Goal: Information Seeking & Learning: Understand process/instructions

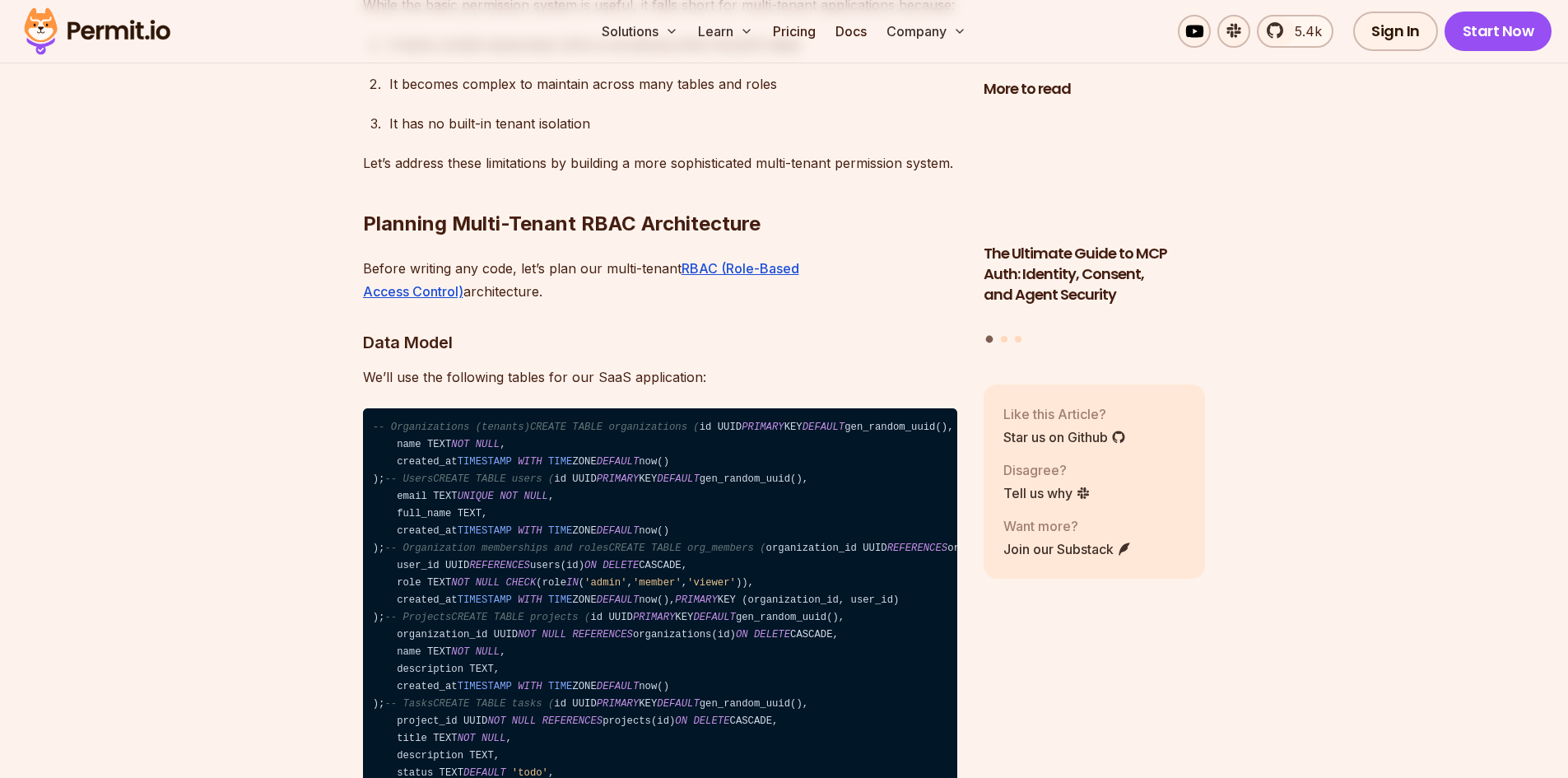
scroll to position [4857, 0]
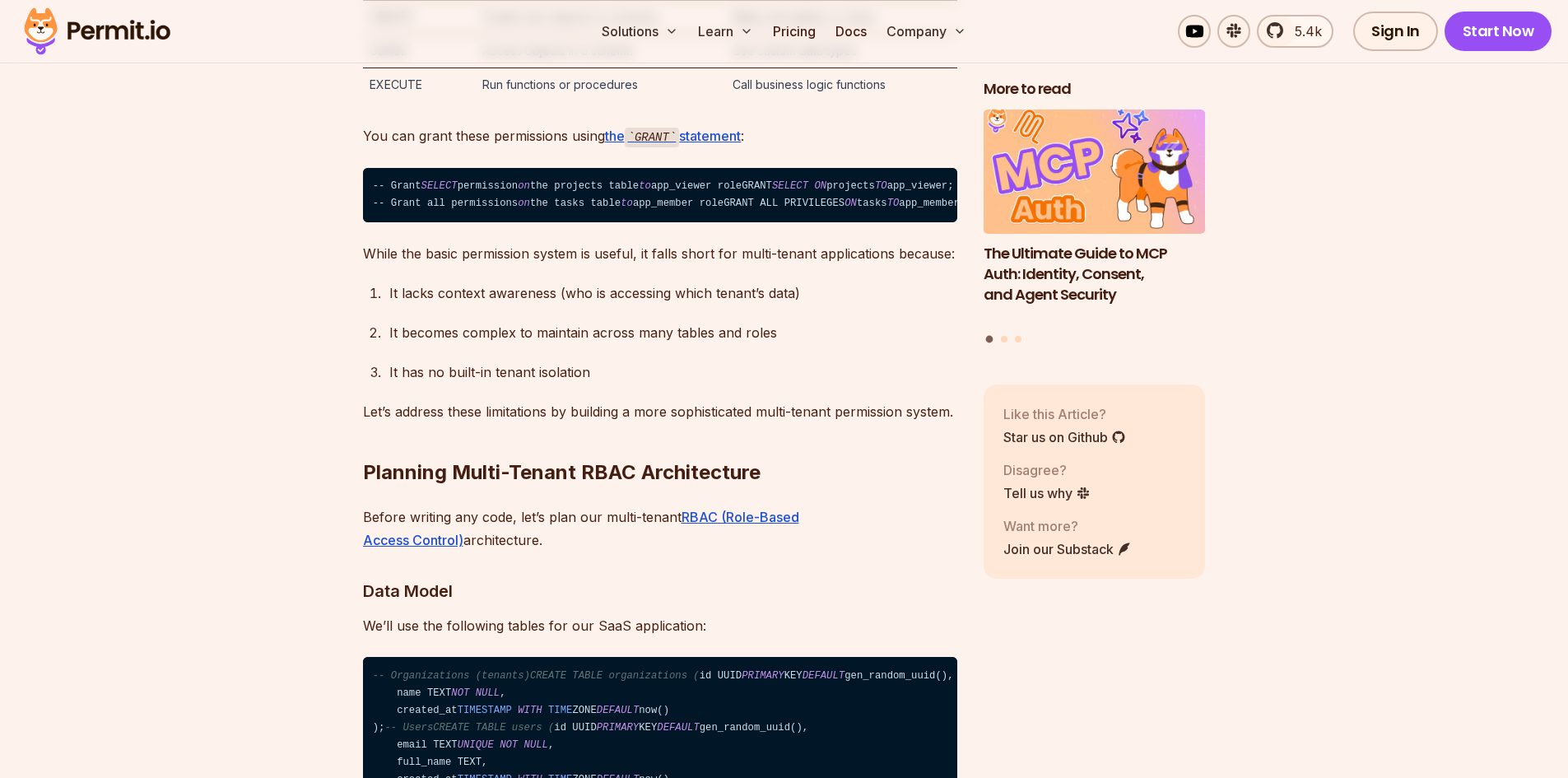
click at [454, 305] on div "It lacks context awareness (who is accessing which tenant’s data)" at bounding box center [673, 293] width 568 height 23
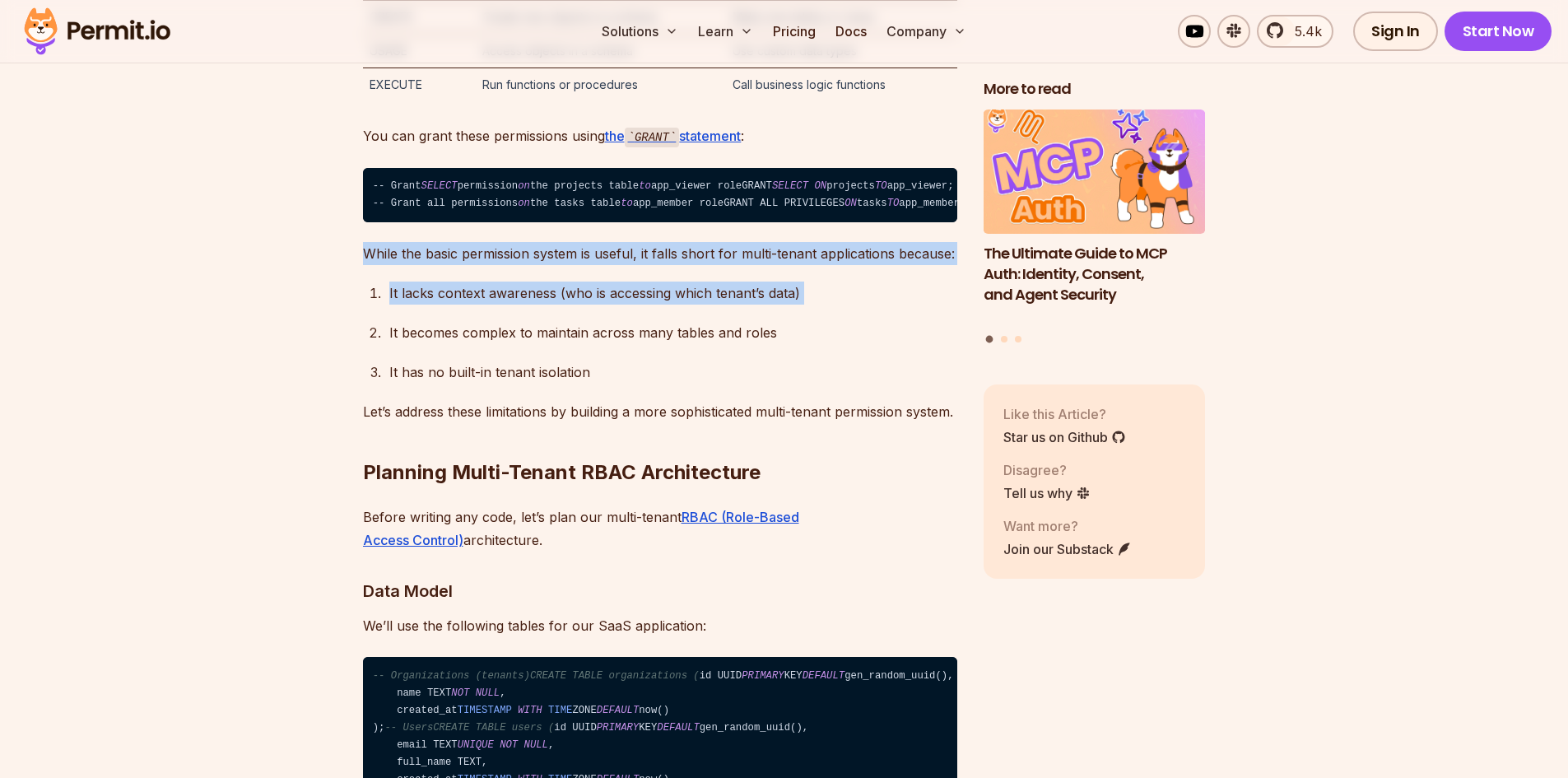
drag, startPoint x: 454, startPoint y: 388, endPoint x: 451, endPoint y: 345, distance: 43.1
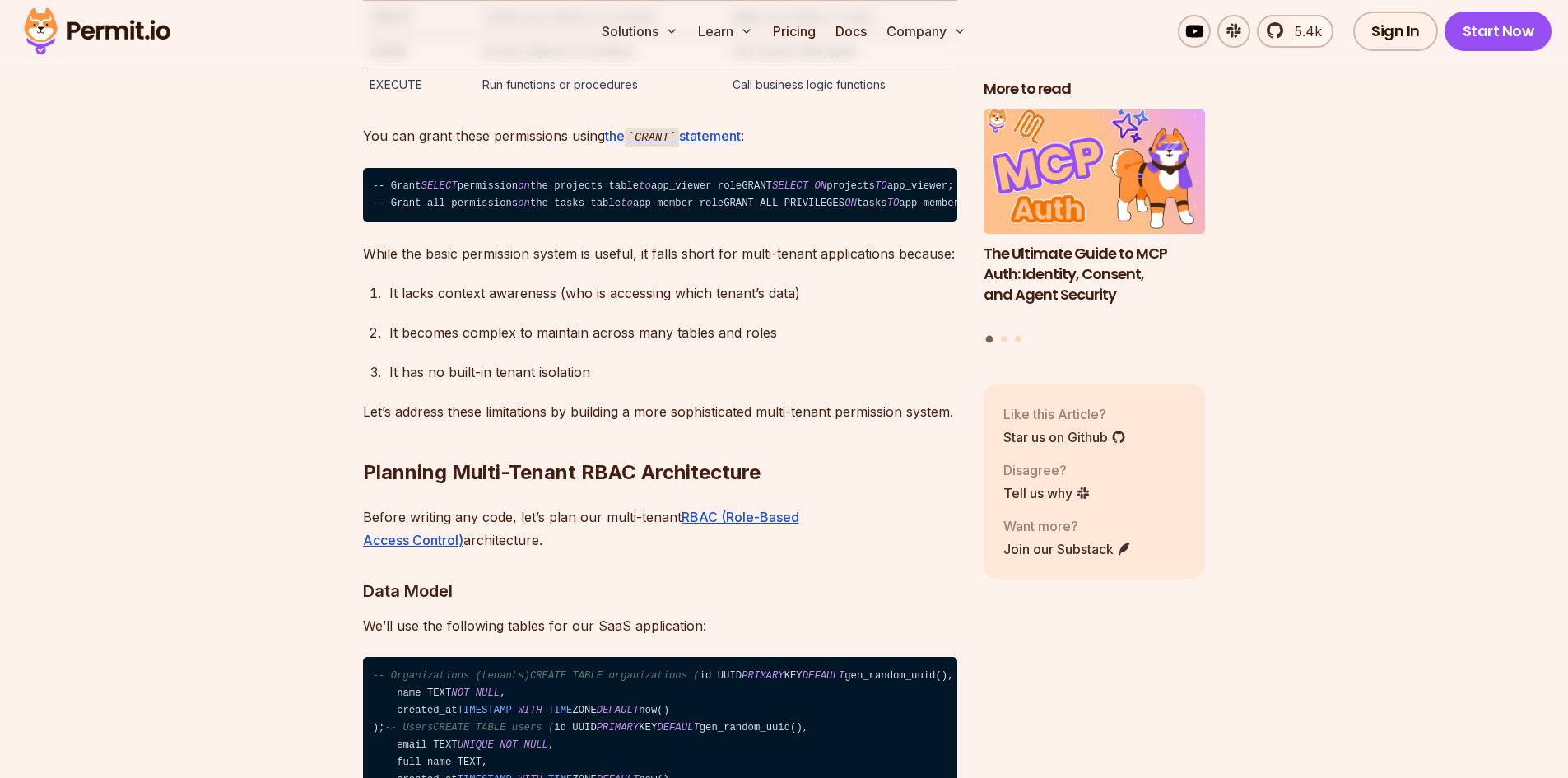
click at [450, 148] on p "You can grant these permissions using the GRANT statement :" at bounding box center [660, 136] width 594 height 24
click at [451, 148] on p "You can grant these permissions using the GRANT statement :" at bounding box center [660, 136] width 594 height 24
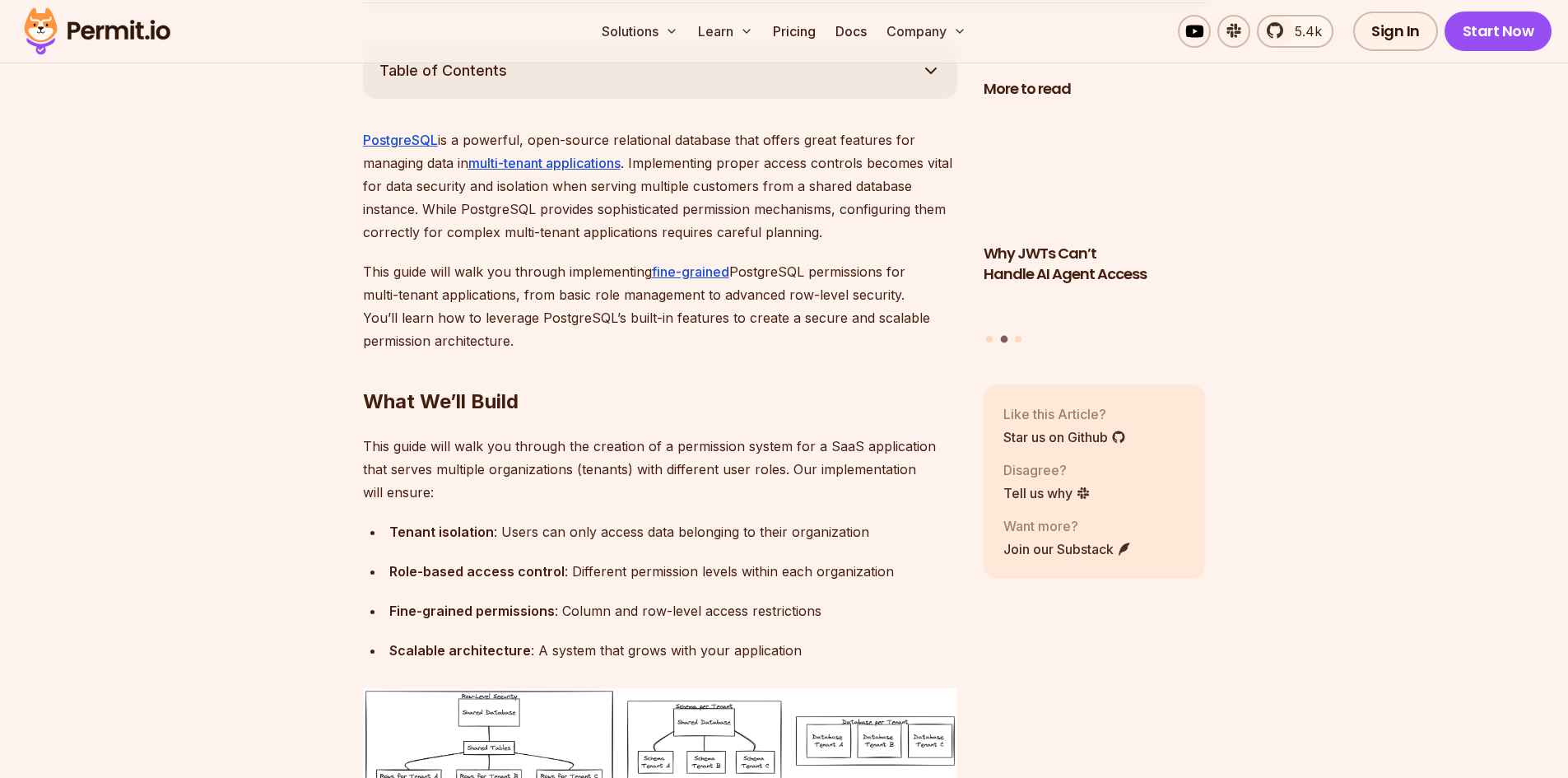
scroll to position [988, 0]
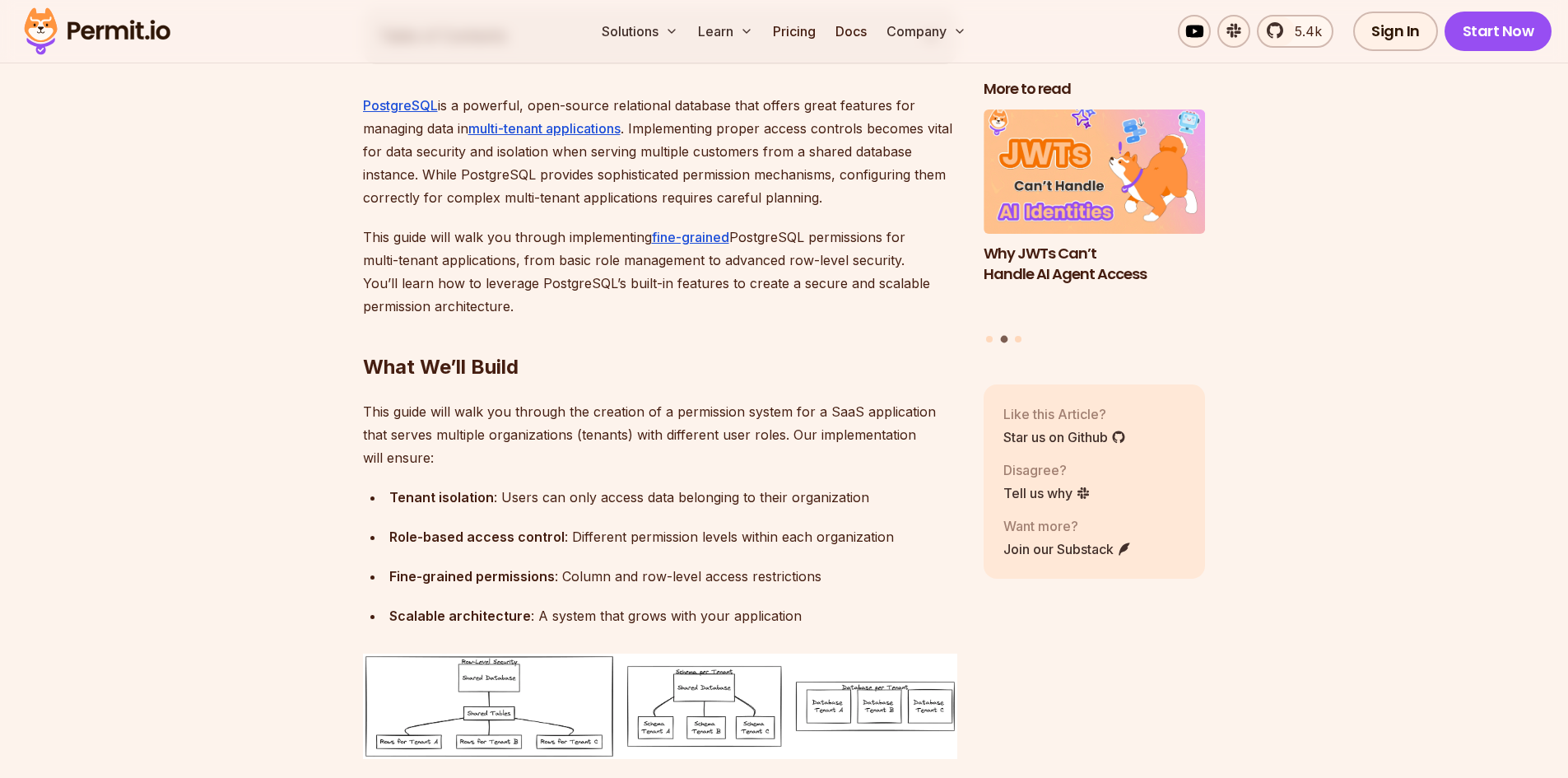
click at [503, 257] on p "This guide will walk you through implementing fine-grained PostgreSQL permissio…" at bounding box center [660, 271] width 594 height 92
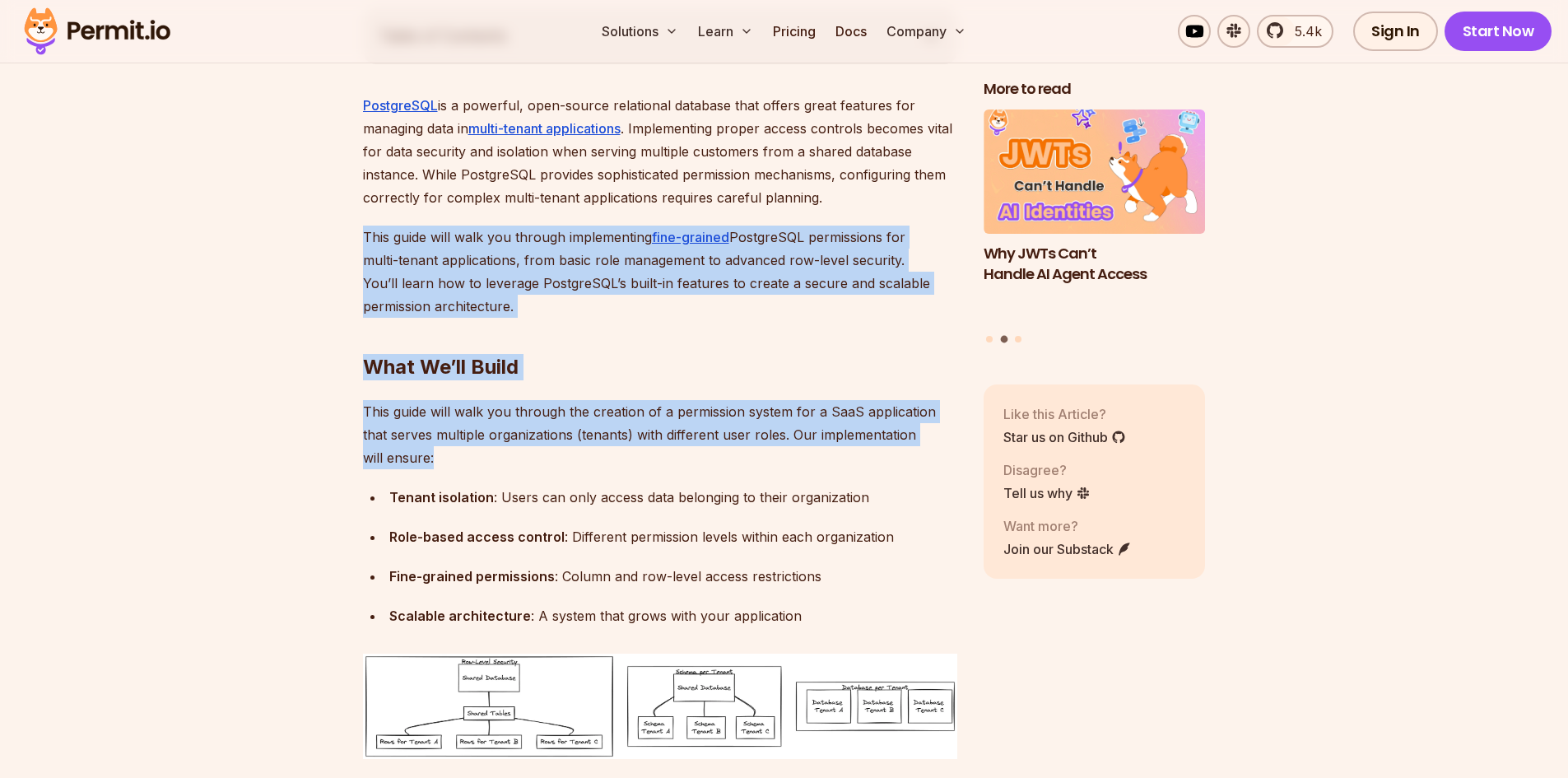
drag, startPoint x: 503, startPoint y: 257, endPoint x: 570, endPoint y: 608, distance: 357.3
click at [570, 608] on div "Scalable architecture : A system that grows with your application" at bounding box center [673, 615] width 568 height 23
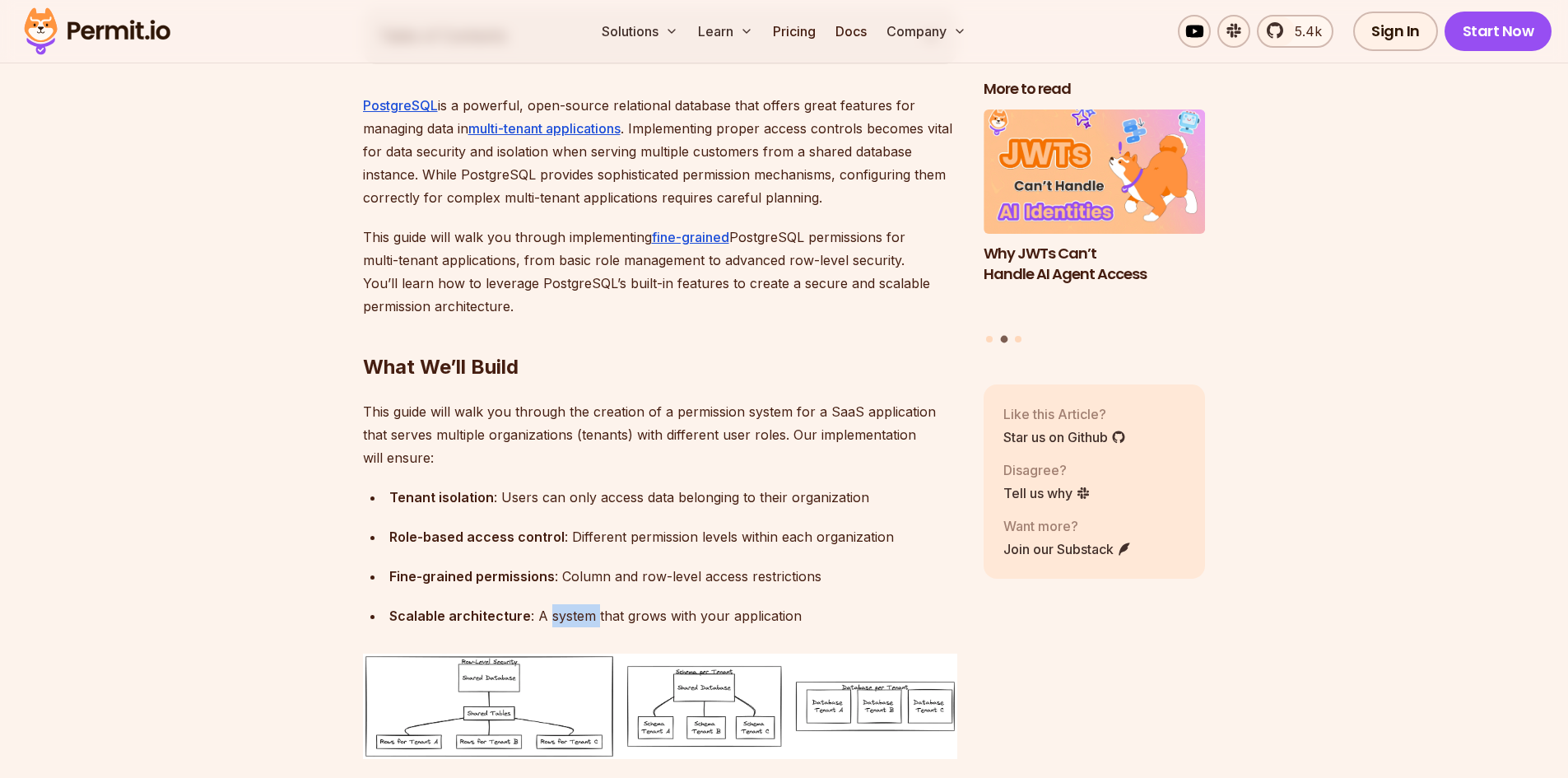
click at [570, 608] on div "Scalable architecture : A system that grows with your application" at bounding box center [673, 615] width 568 height 23
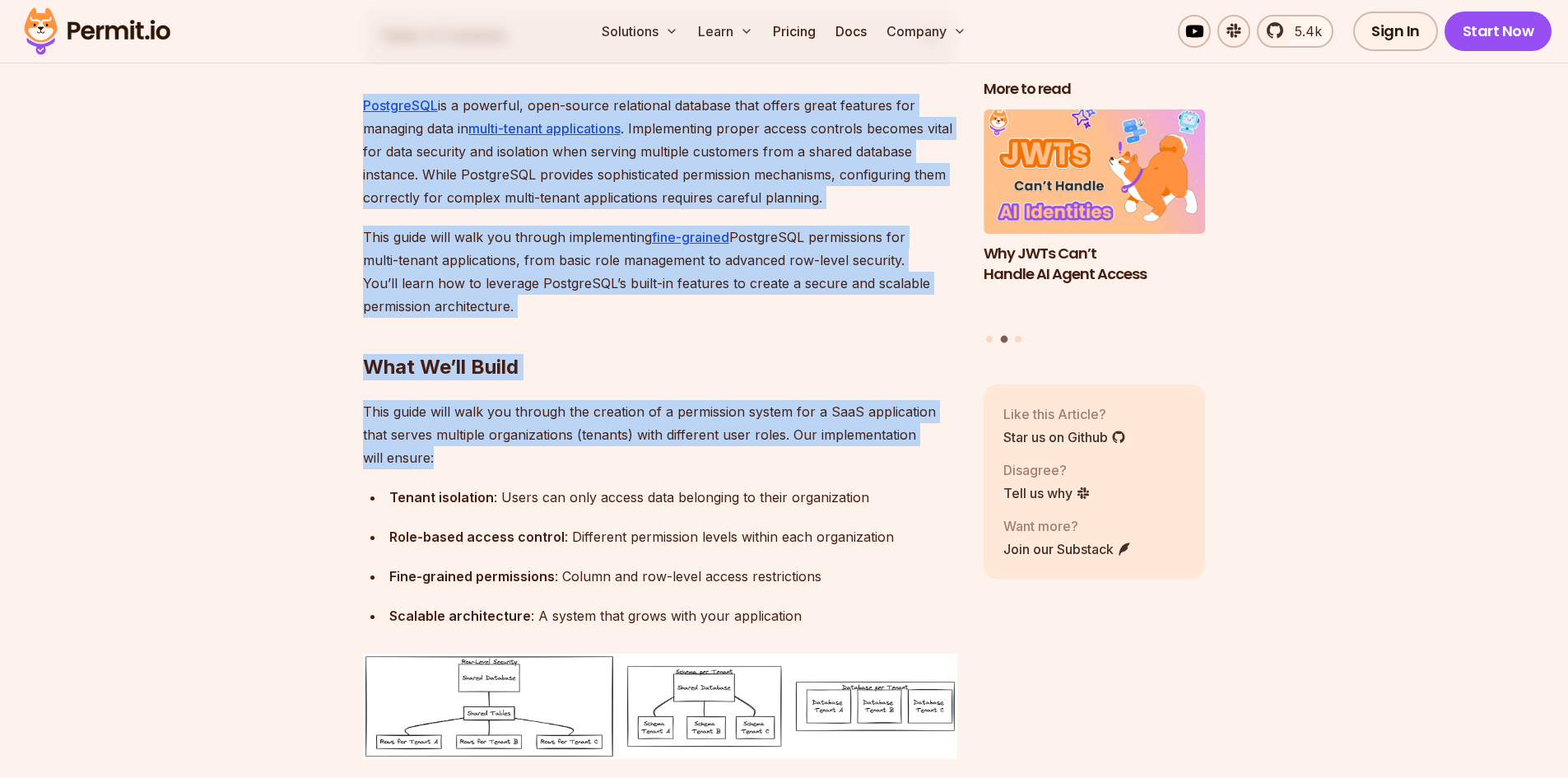
drag, startPoint x: 570, startPoint y: 608, endPoint x: 526, endPoint y: 167, distance: 443.2
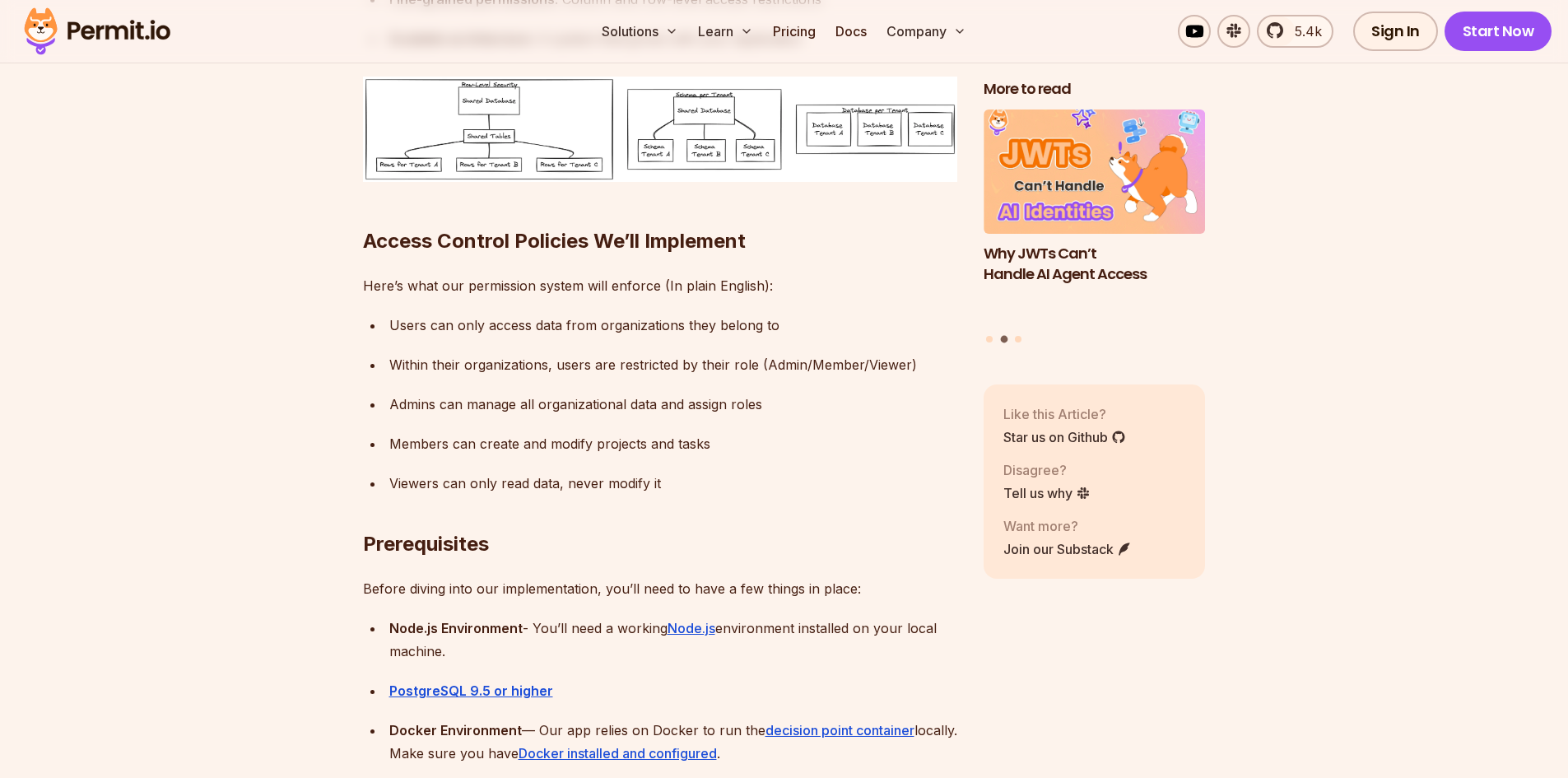
scroll to position [1564, 0]
click at [661, 490] on h2 "Prerequisites" at bounding box center [660, 512] width 594 height 92
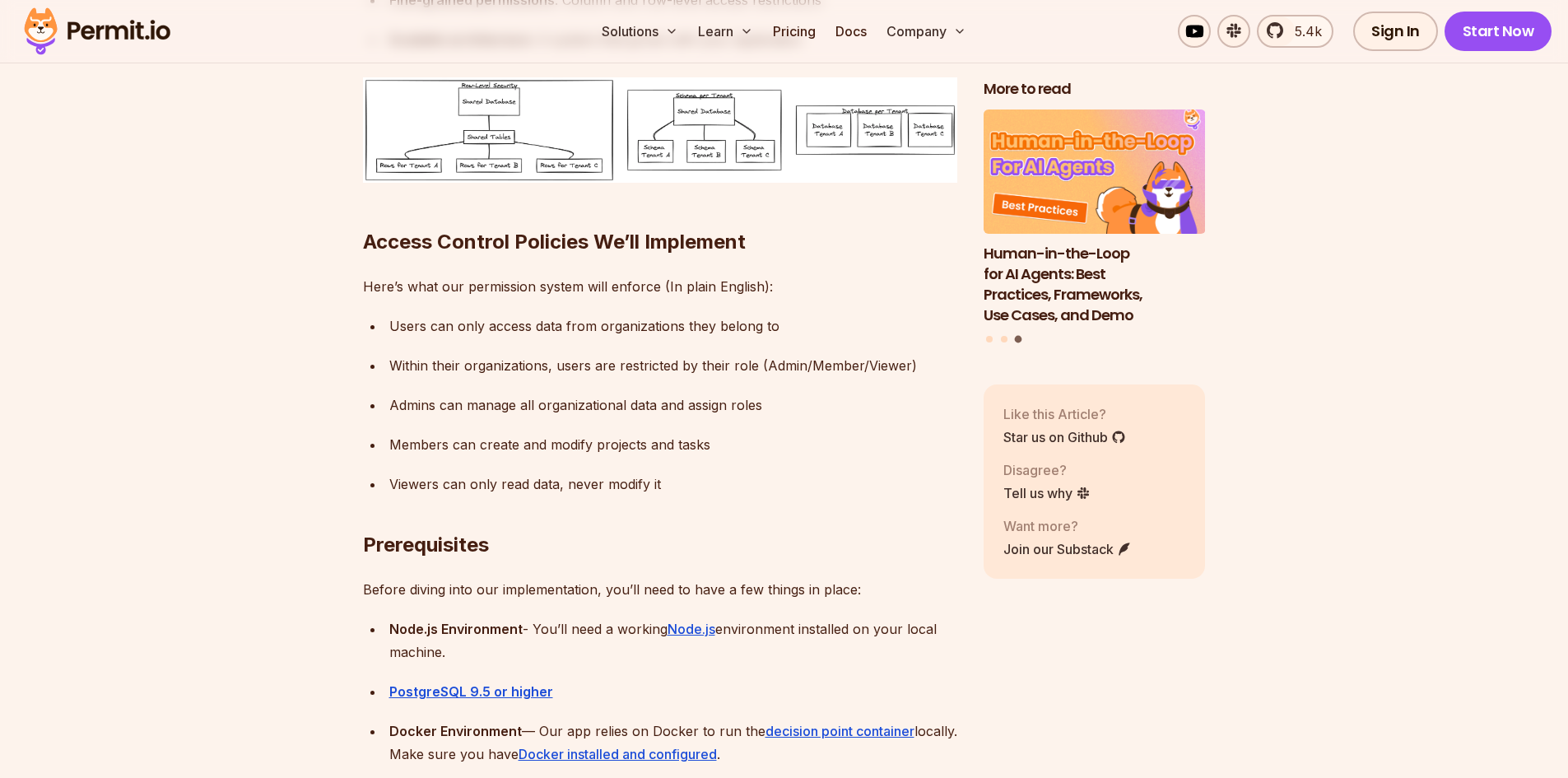
click at [661, 490] on h2 "Prerequisites" at bounding box center [660, 512] width 594 height 92
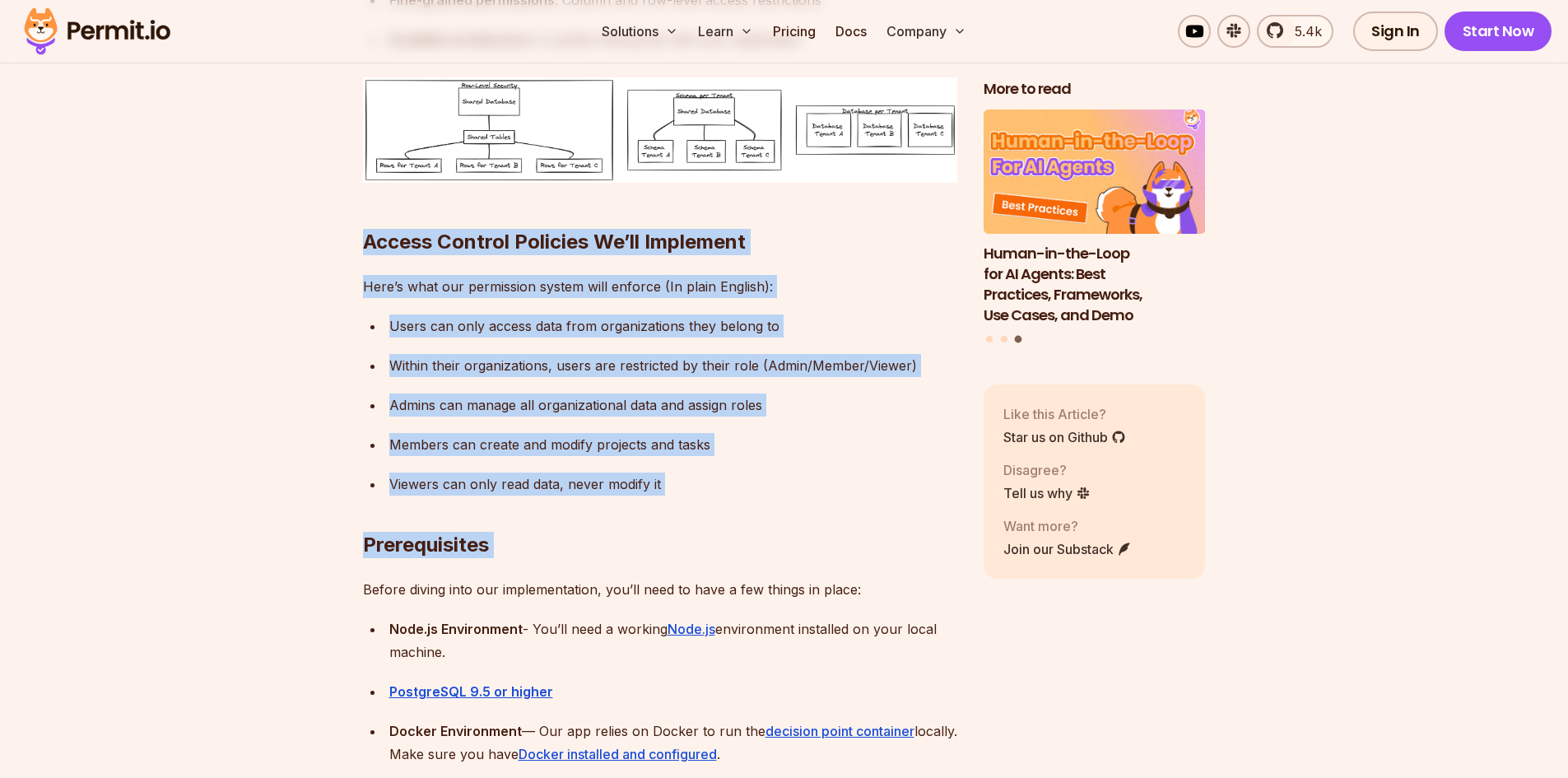
drag, startPoint x: 661, startPoint y: 490, endPoint x: 536, endPoint y: 232, distance: 286.7
click at [456, 490] on div "Viewers can only read data, never modify it" at bounding box center [673, 483] width 568 height 23
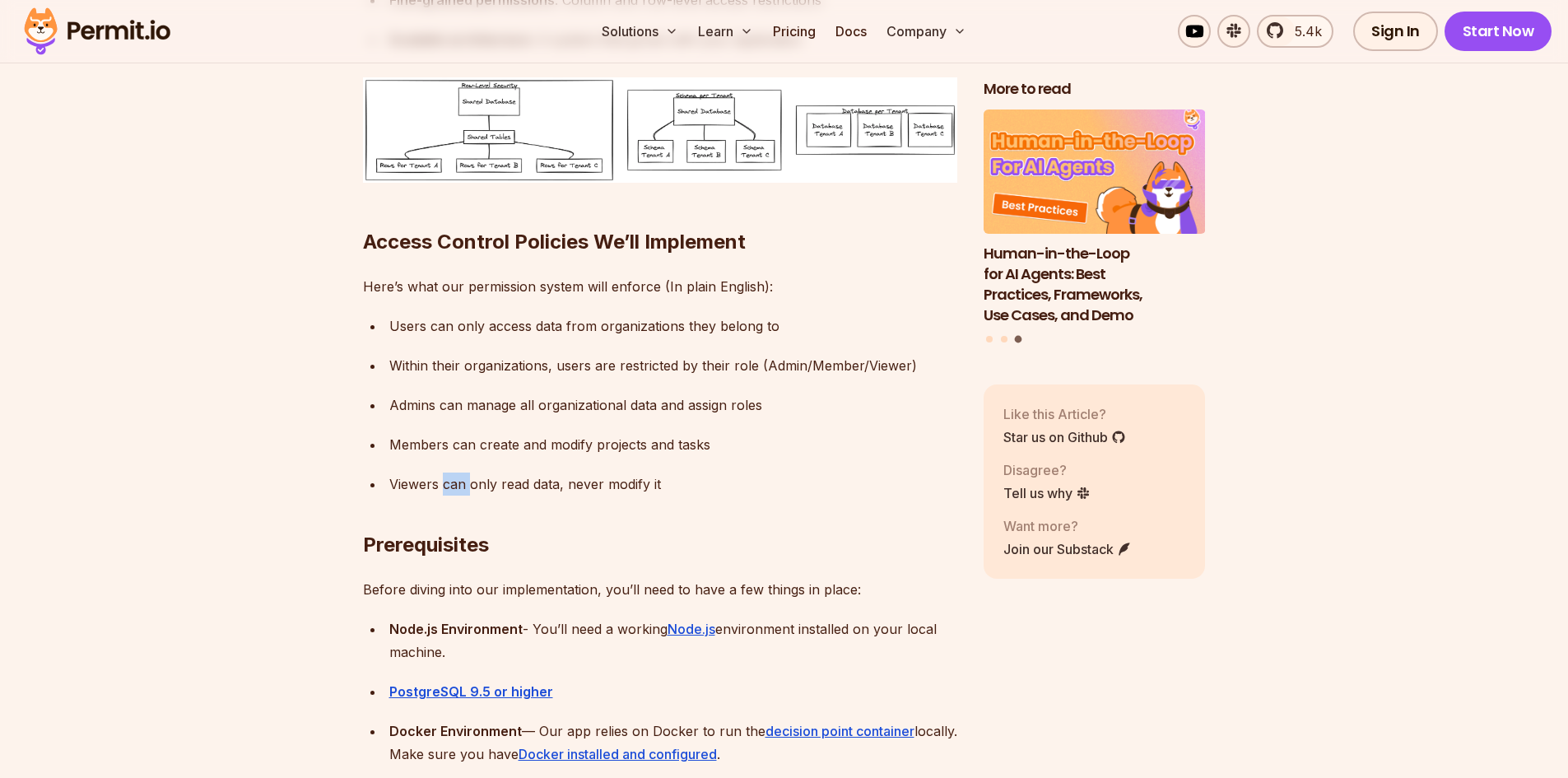
click at [456, 490] on div "Viewers can only read data, never modify it" at bounding box center [673, 483] width 568 height 23
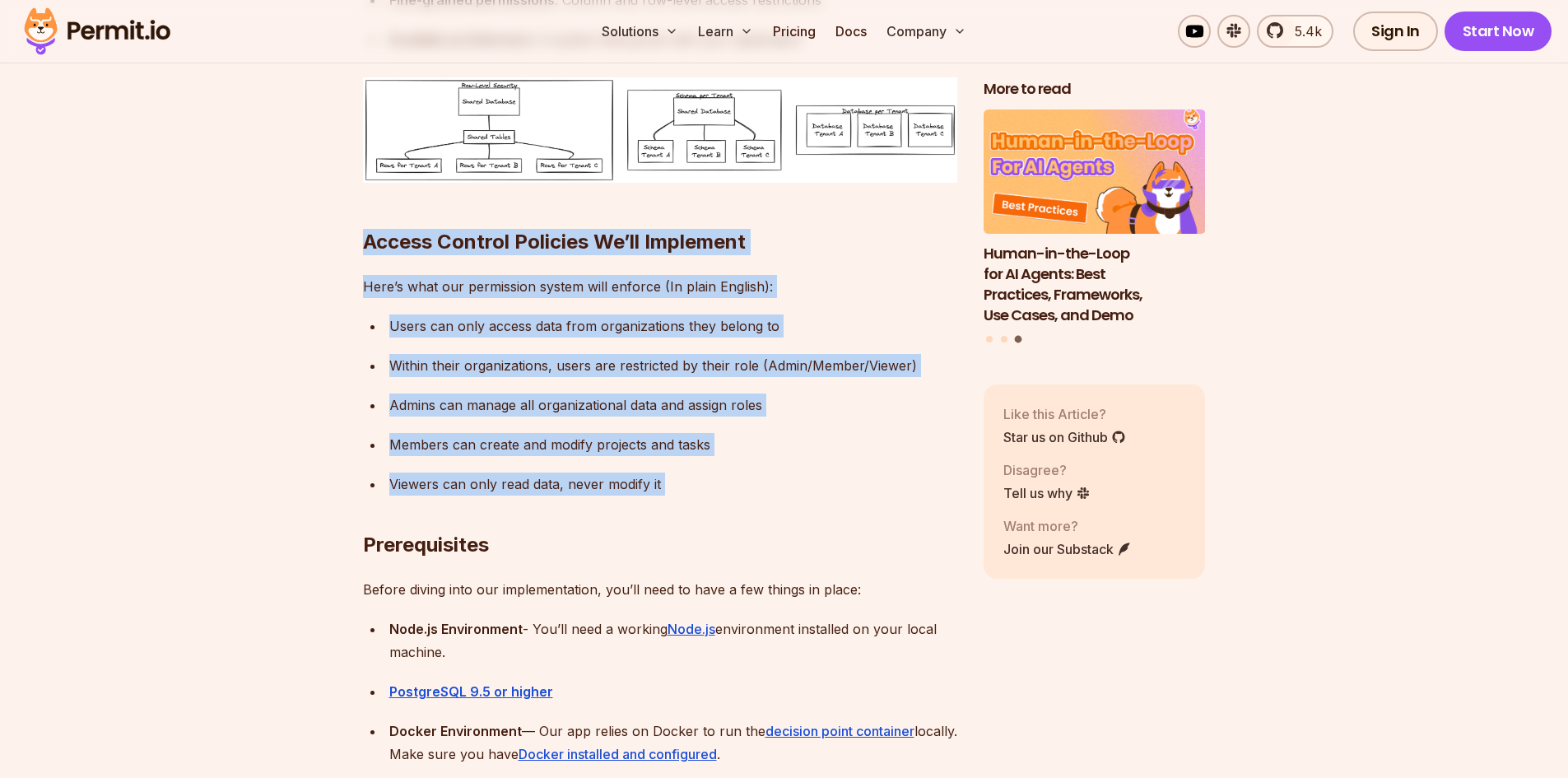
drag, startPoint x: 456, startPoint y: 490, endPoint x: 435, endPoint y: 243, distance: 247.9
click at [435, 243] on h2 "Access Control Policies We’ll Implement" at bounding box center [660, 209] width 594 height 92
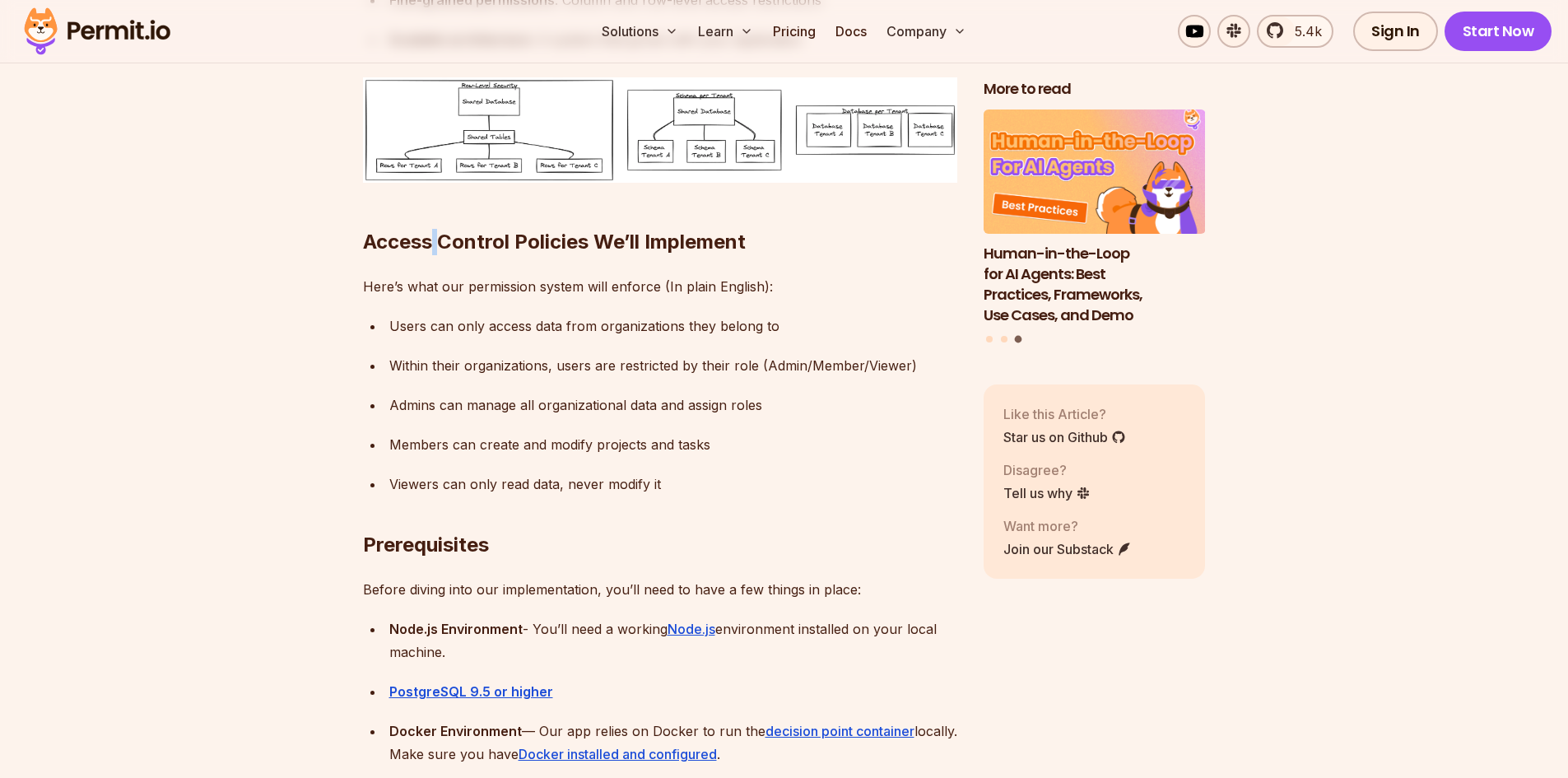
click at [435, 243] on h2 "Access Control Policies We’ll Implement" at bounding box center [660, 209] width 594 height 92
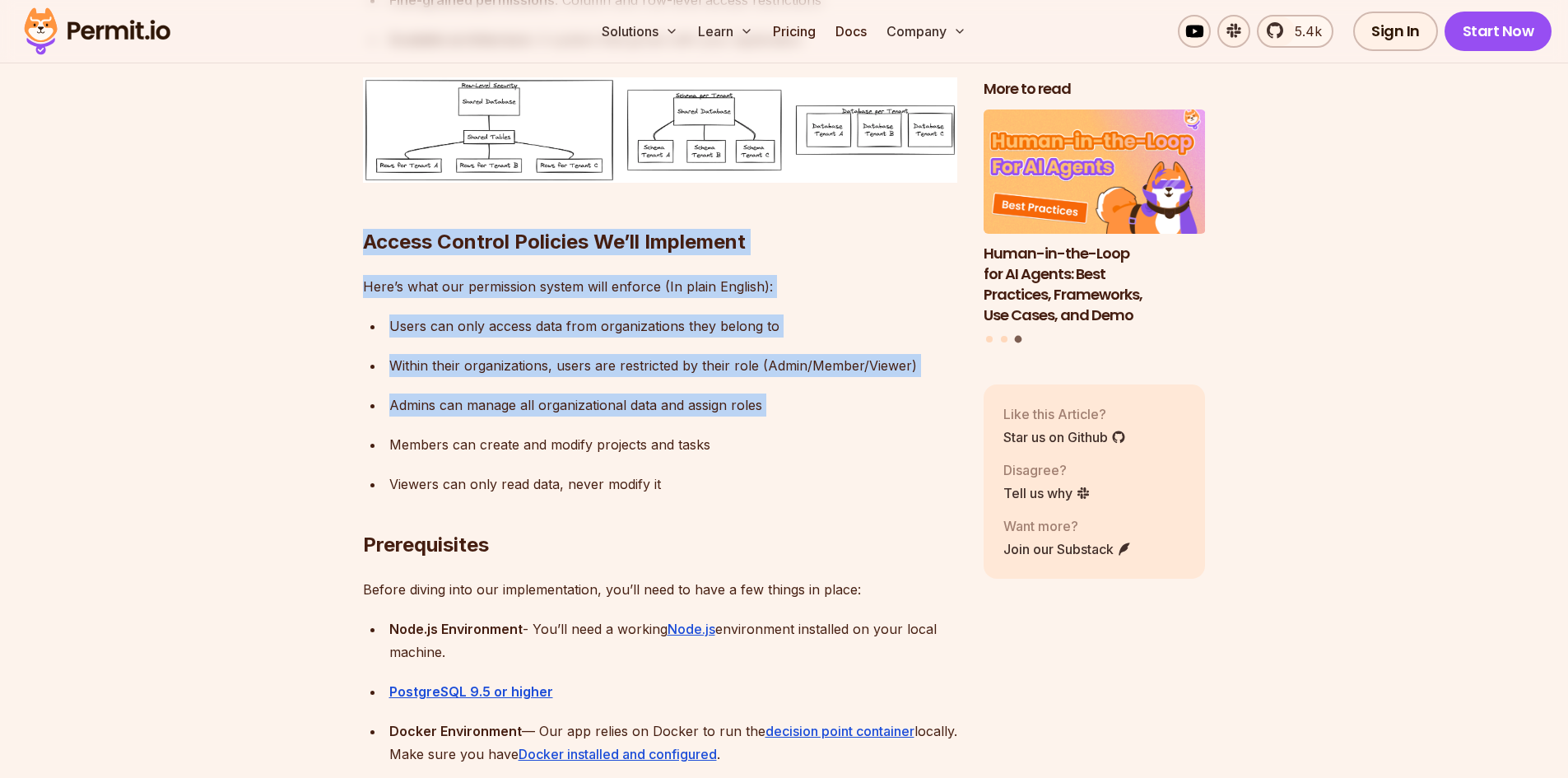
drag, startPoint x: 435, startPoint y: 243, endPoint x: 493, endPoint y: 414, distance: 180.6
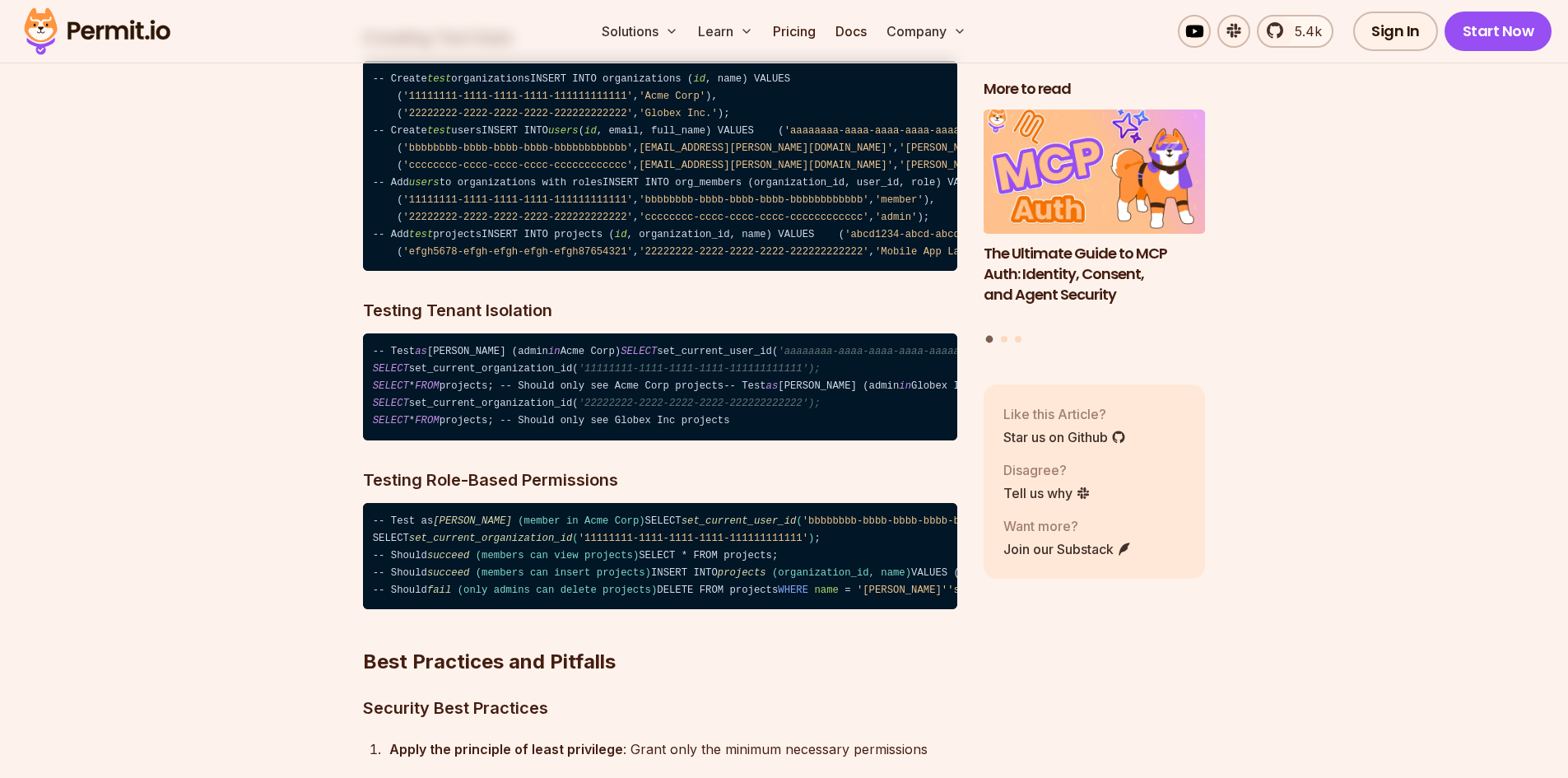
scroll to position [11688, 0]
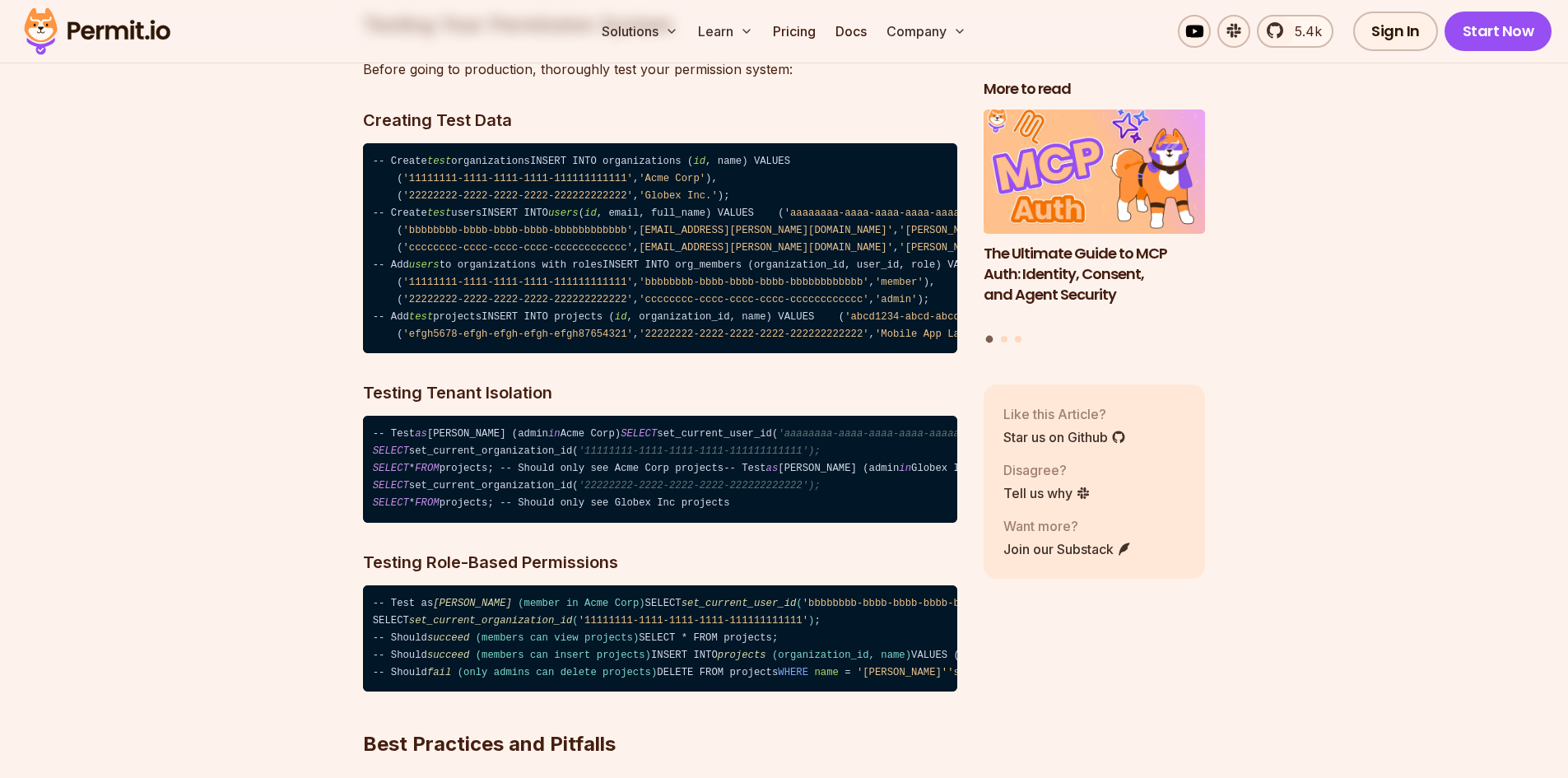
drag, startPoint x: 502, startPoint y: 200, endPoint x: 275, endPoint y: 442, distance: 331.8
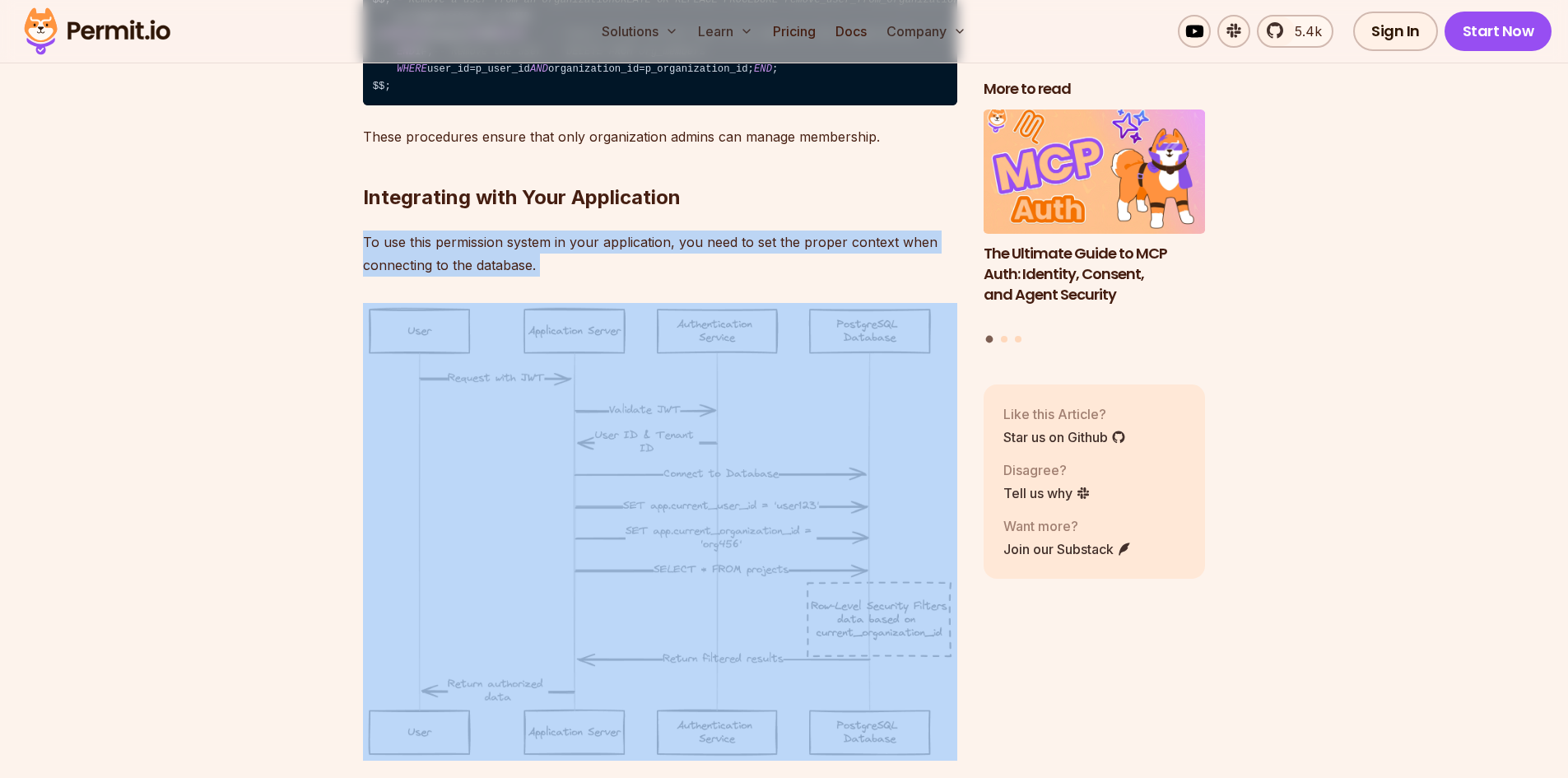
scroll to position [10618, 0]
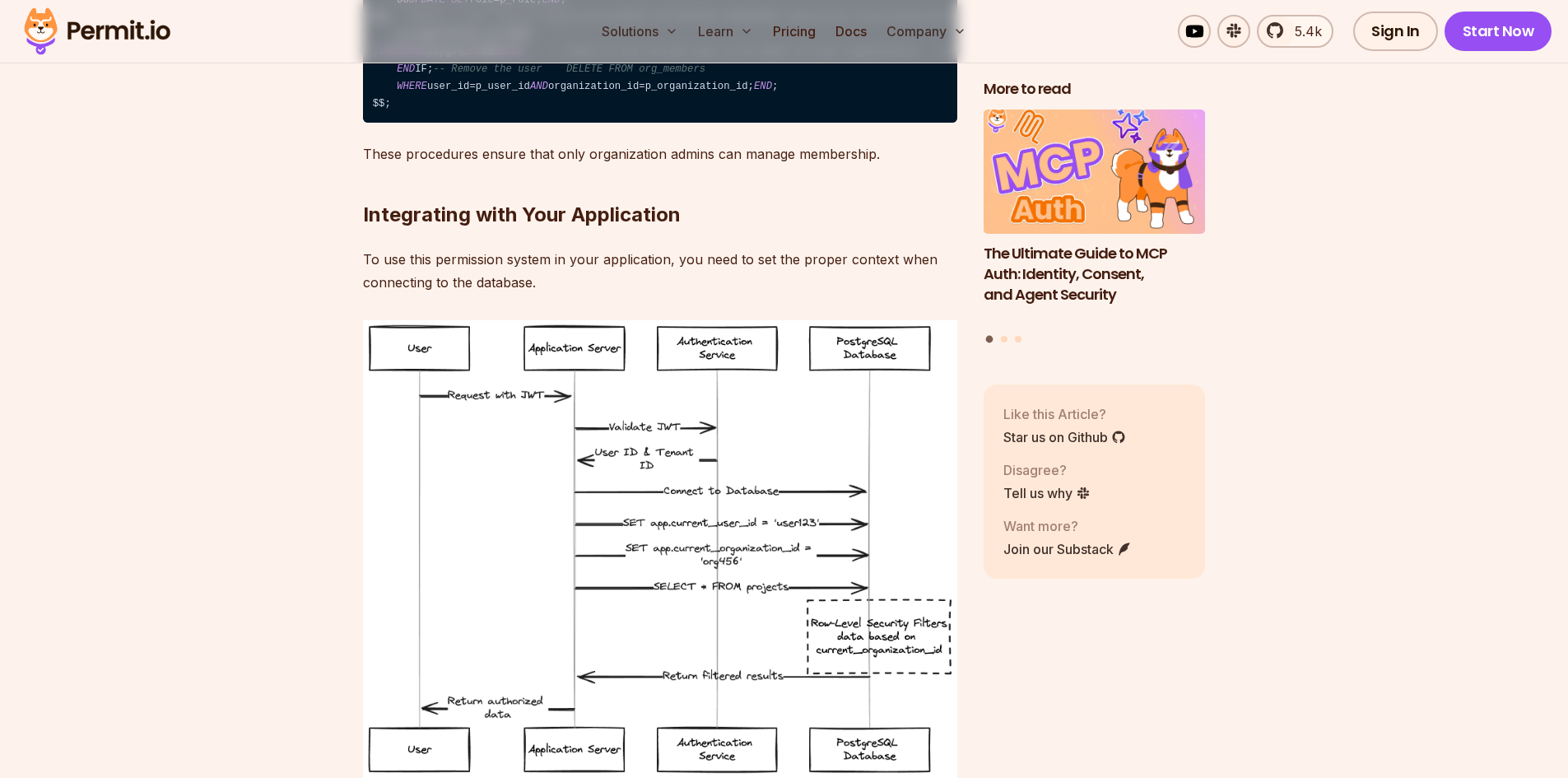
drag, startPoint x: 521, startPoint y: 525, endPoint x: 492, endPoint y: 351, distance: 176.4
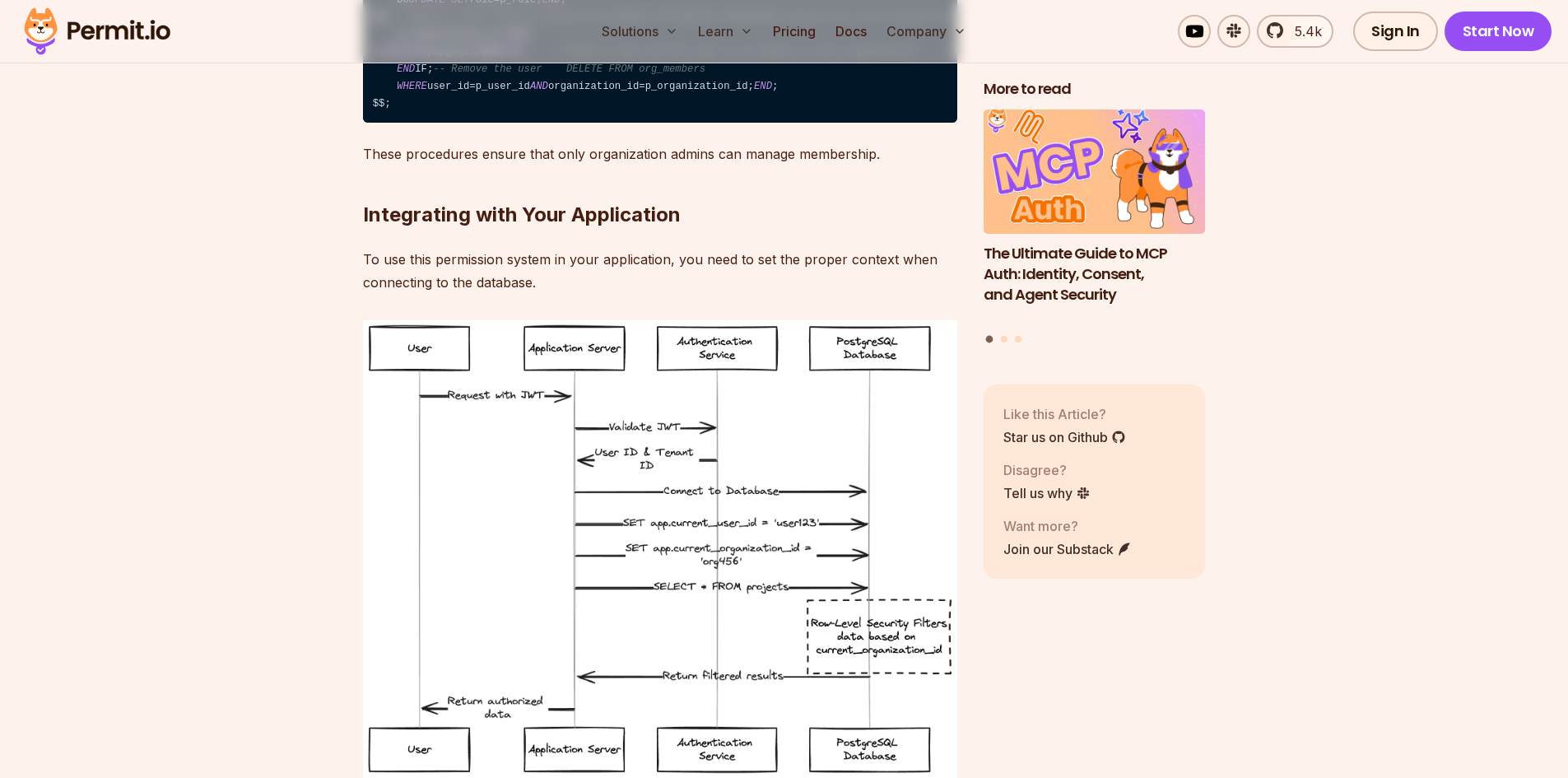
drag, startPoint x: 479, startPoint y: 358, endPoint x: 503, endPoint y: 473, distance: 117.5
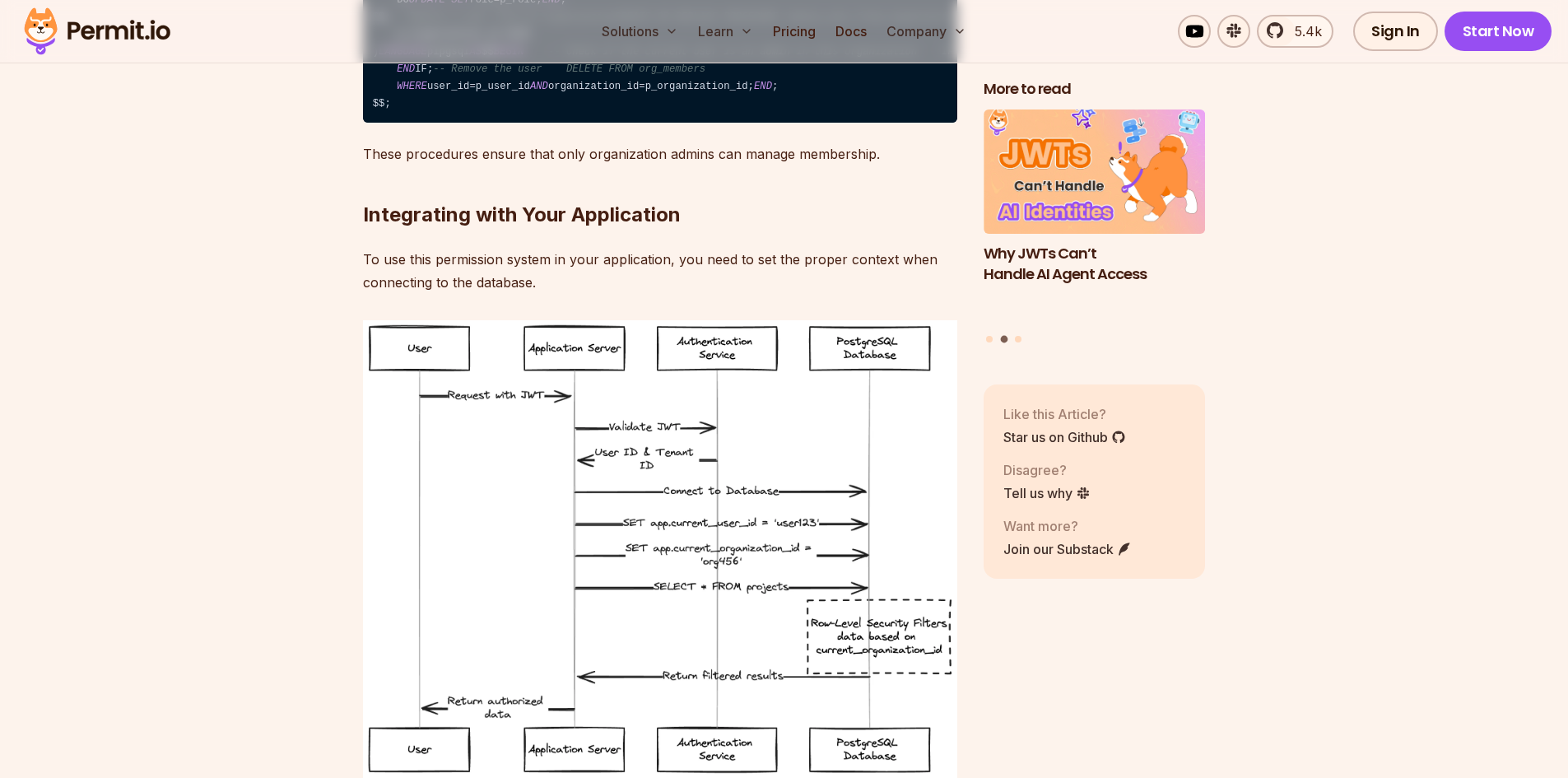
drag, startPoint x: 503, startPoint y: 473, endPoint x: 479, endPoint y: 351, distance: 124.3
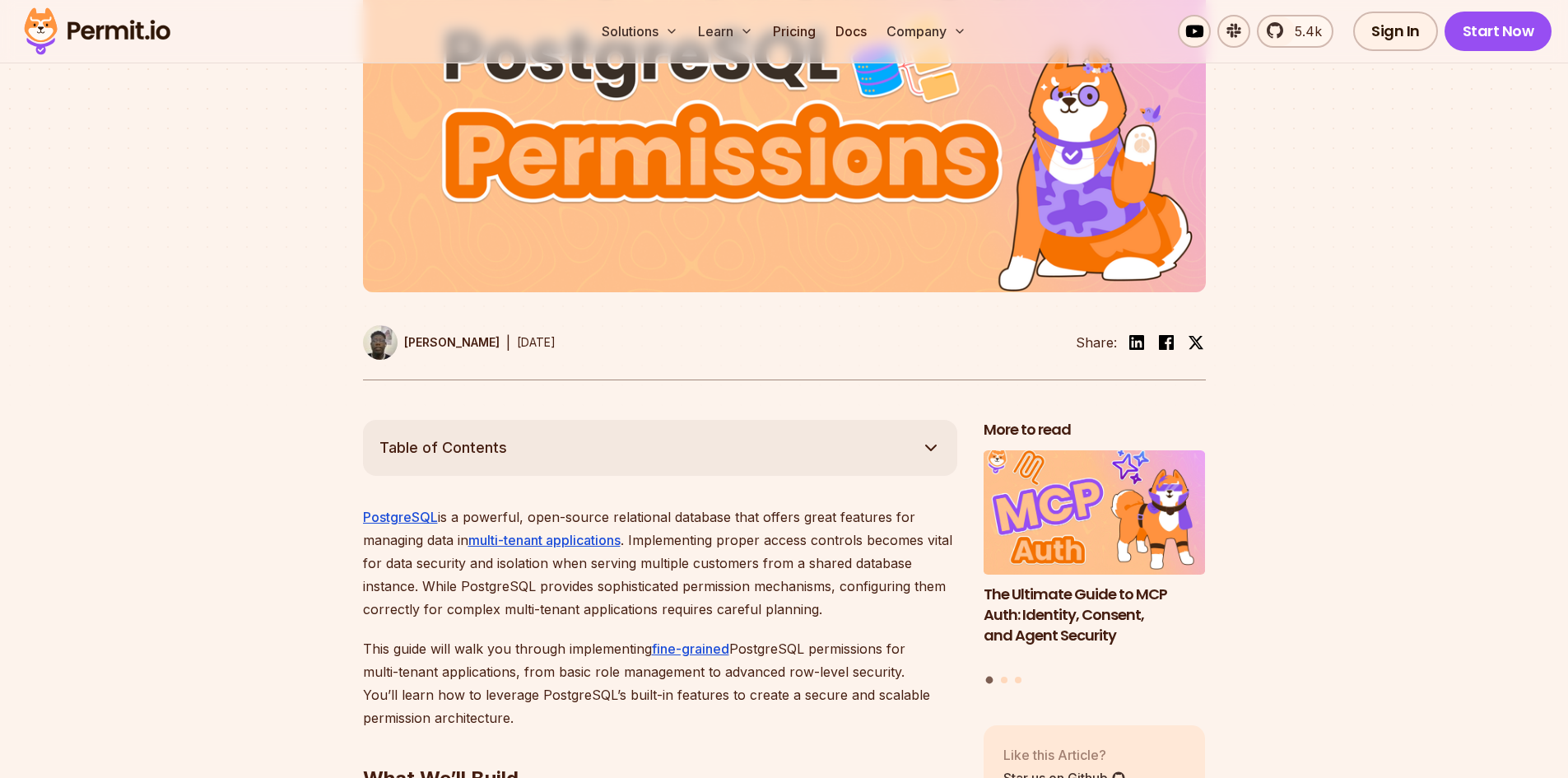
scroll to position [905, 0]
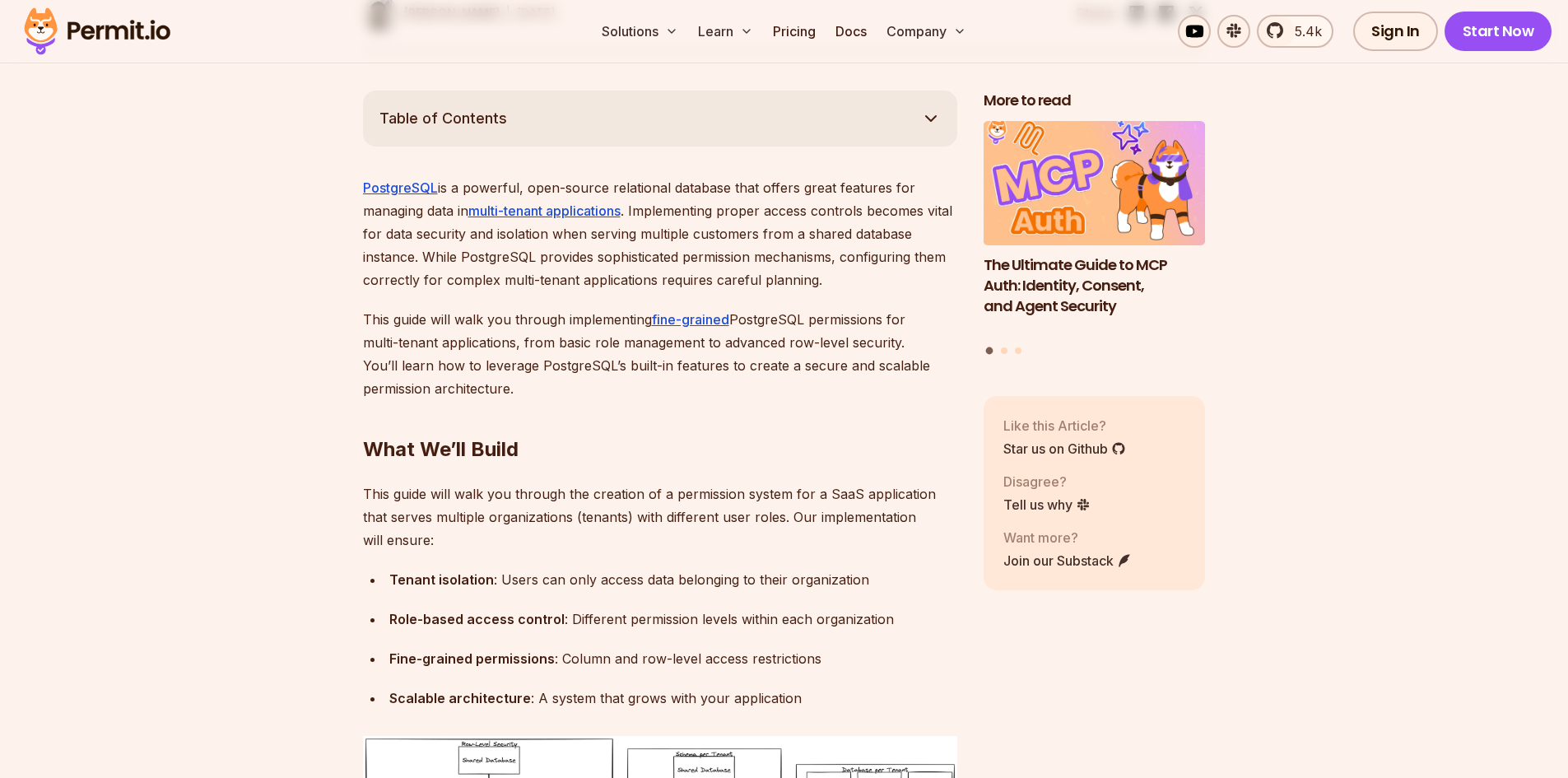
click at [461, 267] on p "PostgreSQL is a powerful, open-source relational database that offers great fea…" at bounding box center [660, 233] width 594 height 115
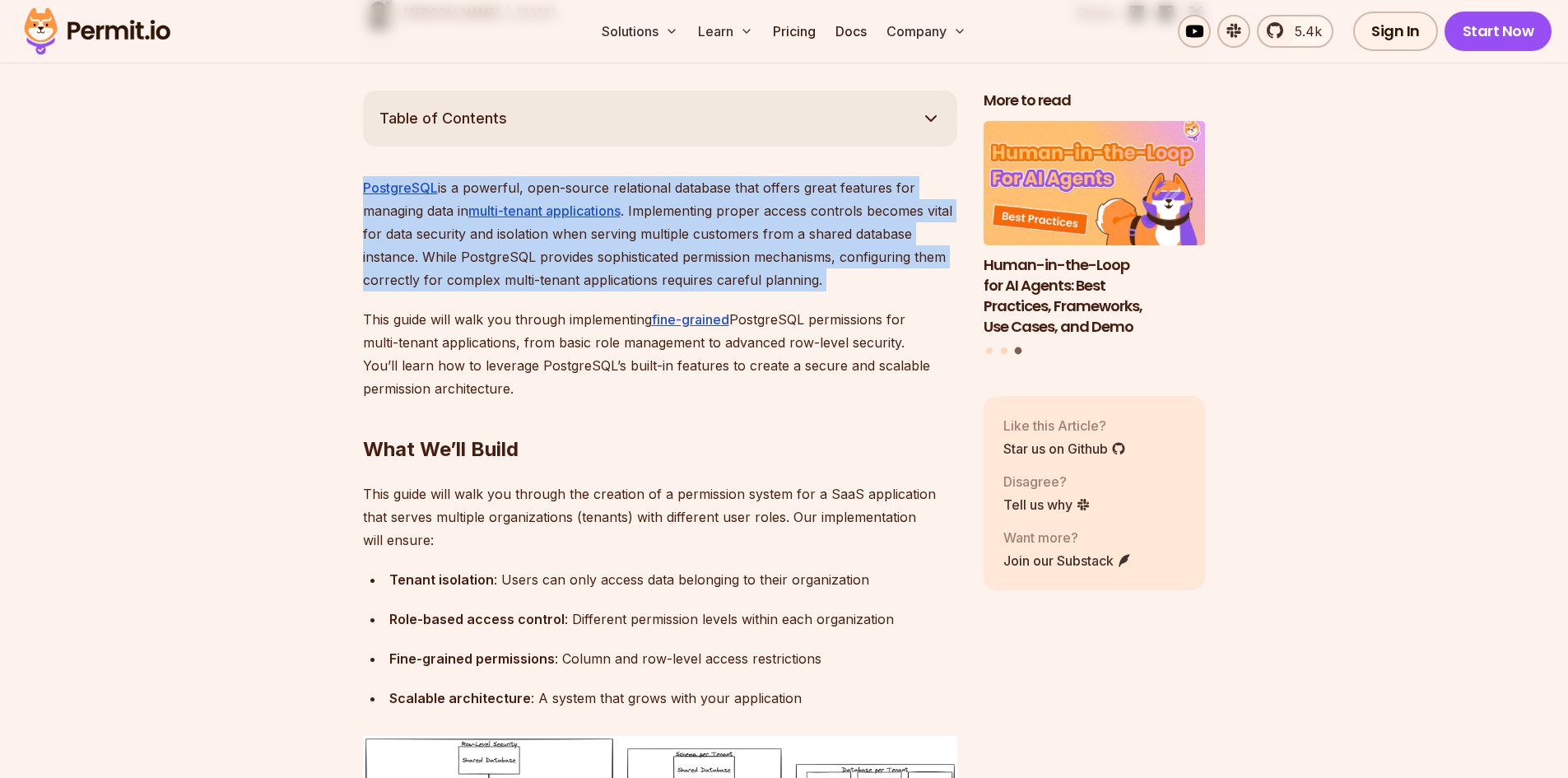
drag, startPoint x: 461, startPoint y: 267, endPoint x: 842, endPoint y: 274, distance: 381.1
click at [842, 274] on p "PostgreSQL is a powerful, open-source relational database that offers great fea…" at bounding box center [660, 233] width 594 height 115
